Goal: Ask a question

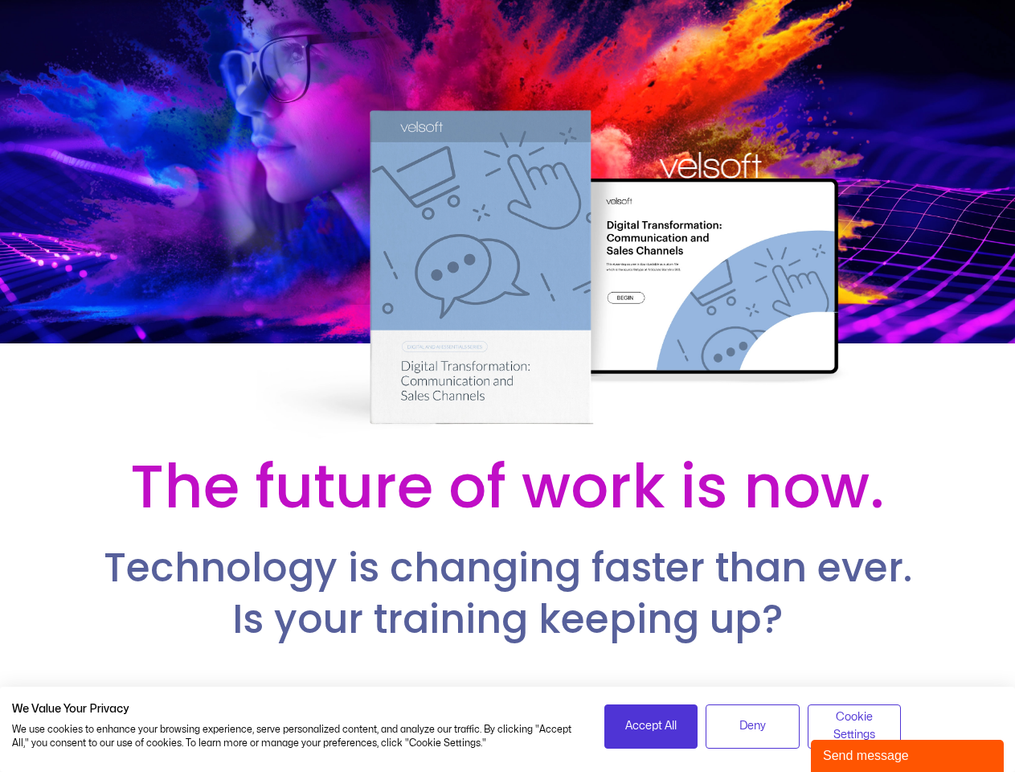
click at [507, 386] on div at bounding box center [507, 221] width 1015 height 442
click at [651, 726] on span "Accept All" at bounding box center [650, 726] width 51 height 18
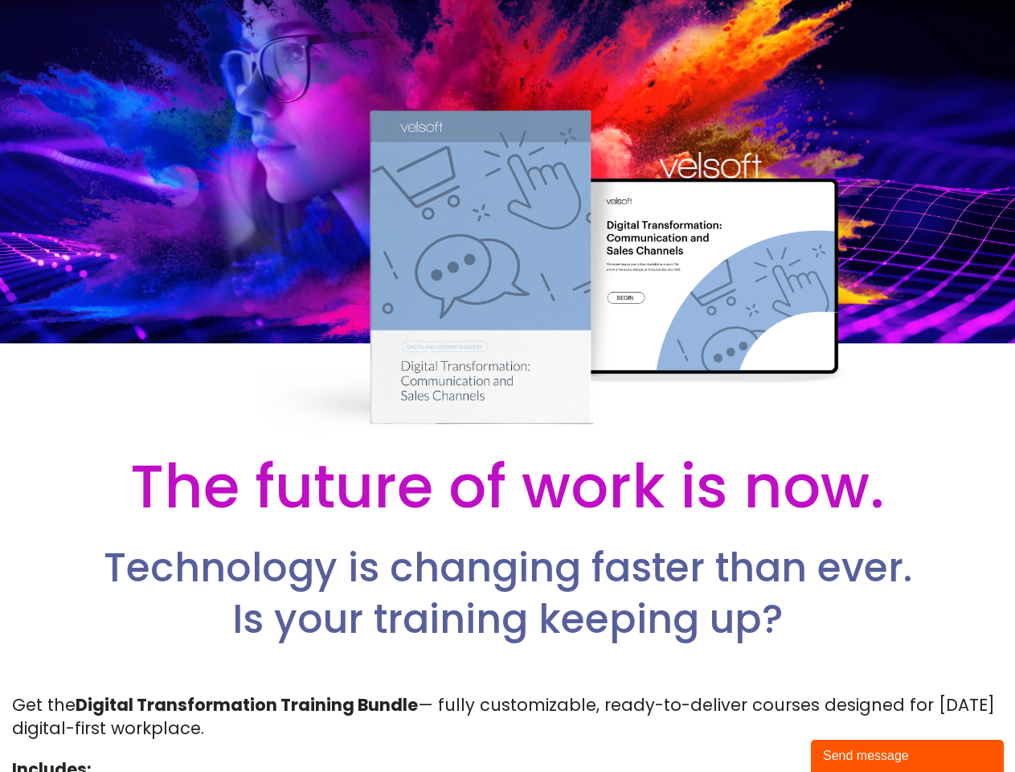
click at [752, 726] on p "Get the Digital Transformation Training Bundle — fully customizable, ready-to-d…" at bounding box center [507, 716] width 991 height 47
click at [854, 726] on p "Get the Digital Transformation Training Bundle — fully customizable, ready-to-d…" at bounding box center [507, 716] width 991 height 47
click at [908, 756] on div "Send message" at bounding box center [907, 755] width 169 height 19
